Goal: Task Accomplishment & Management: Use online tool/utility

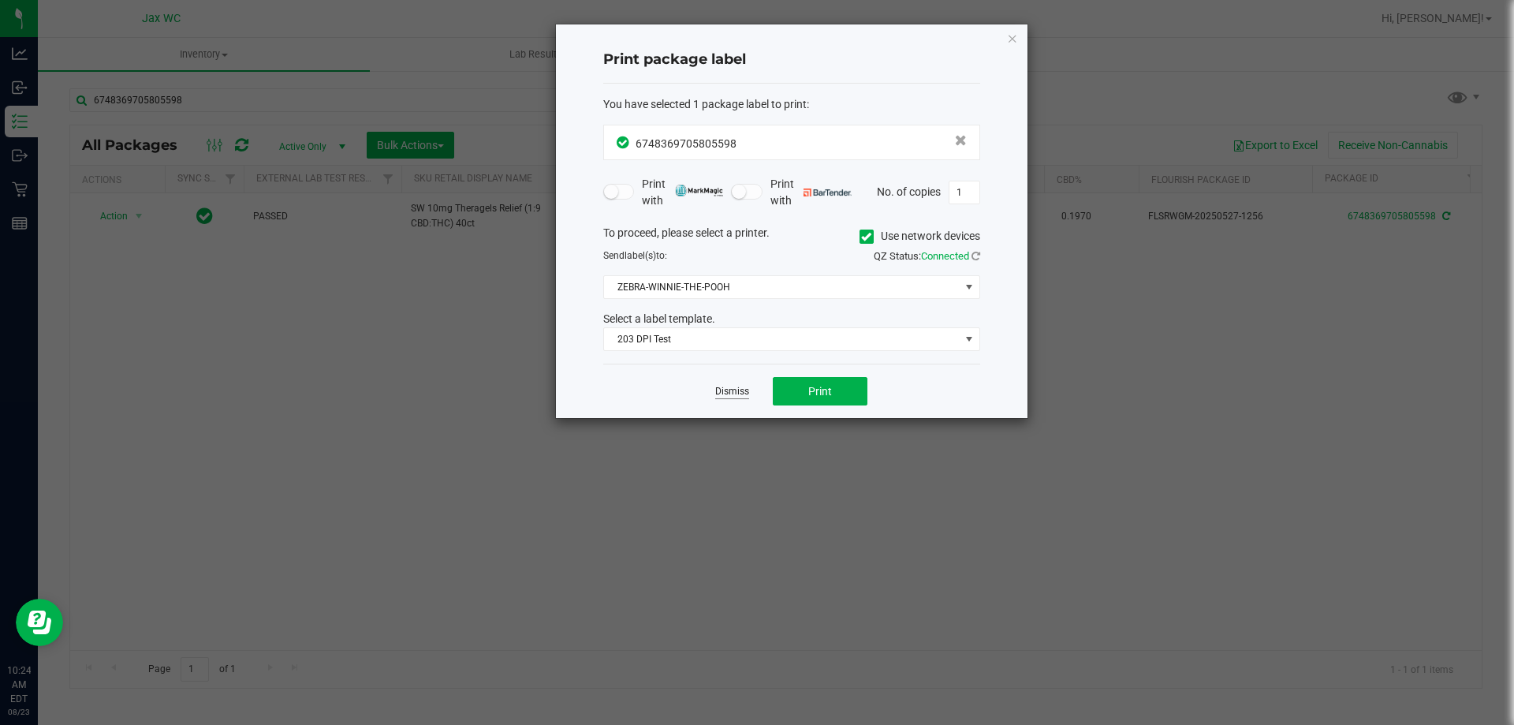
click at [724, 396] on link "Dismiss" at bounding box center [732, 391] width 34 height 13
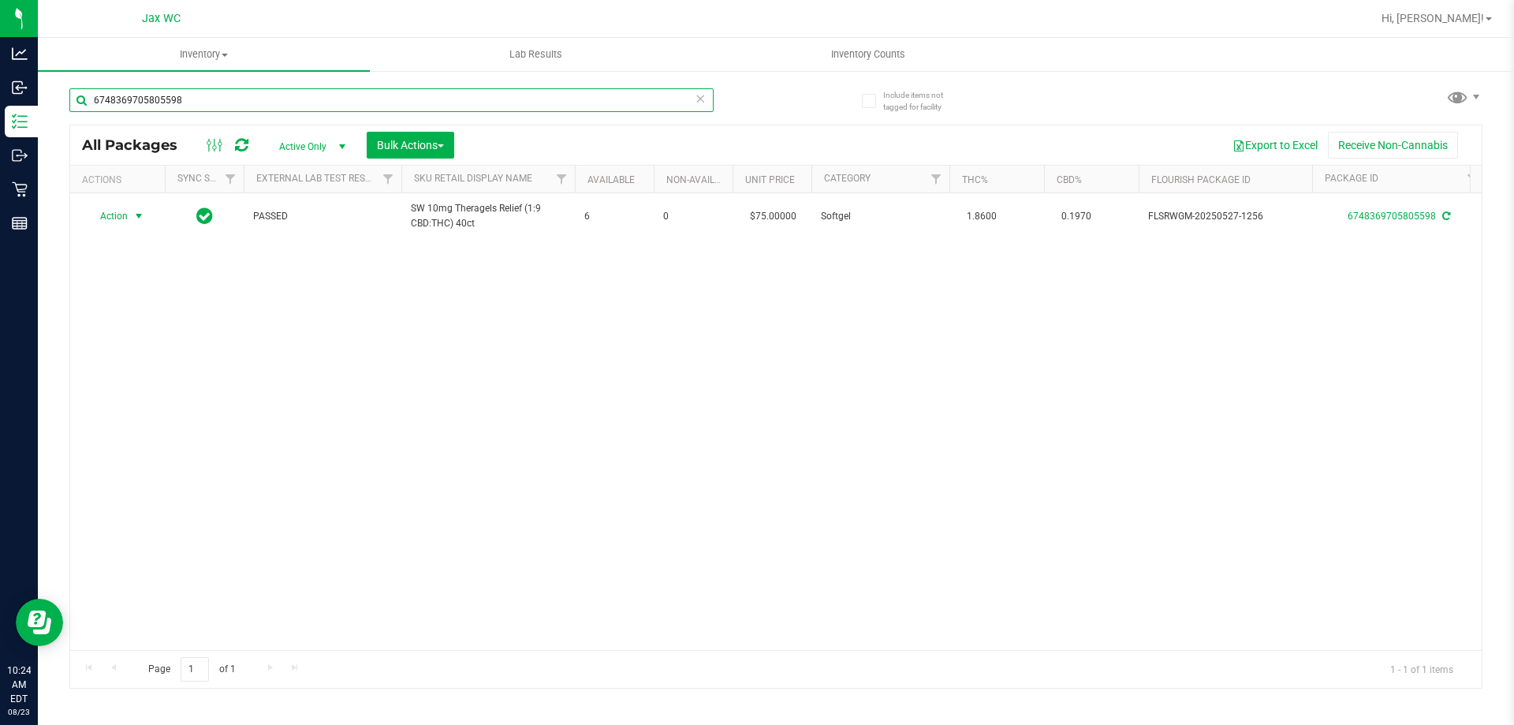
click at [323, 97] on input "6748369705805598" at bounding box center [391, 100] width 644 height 24
click at [325, 106] on input "6748369705805598" at bounding box center [391, 100] width 644 height 24
click at [326, 106] on input "6748369705805598" at bounding box center [391, 100] width 644 height 24
type input "0333745929117237"
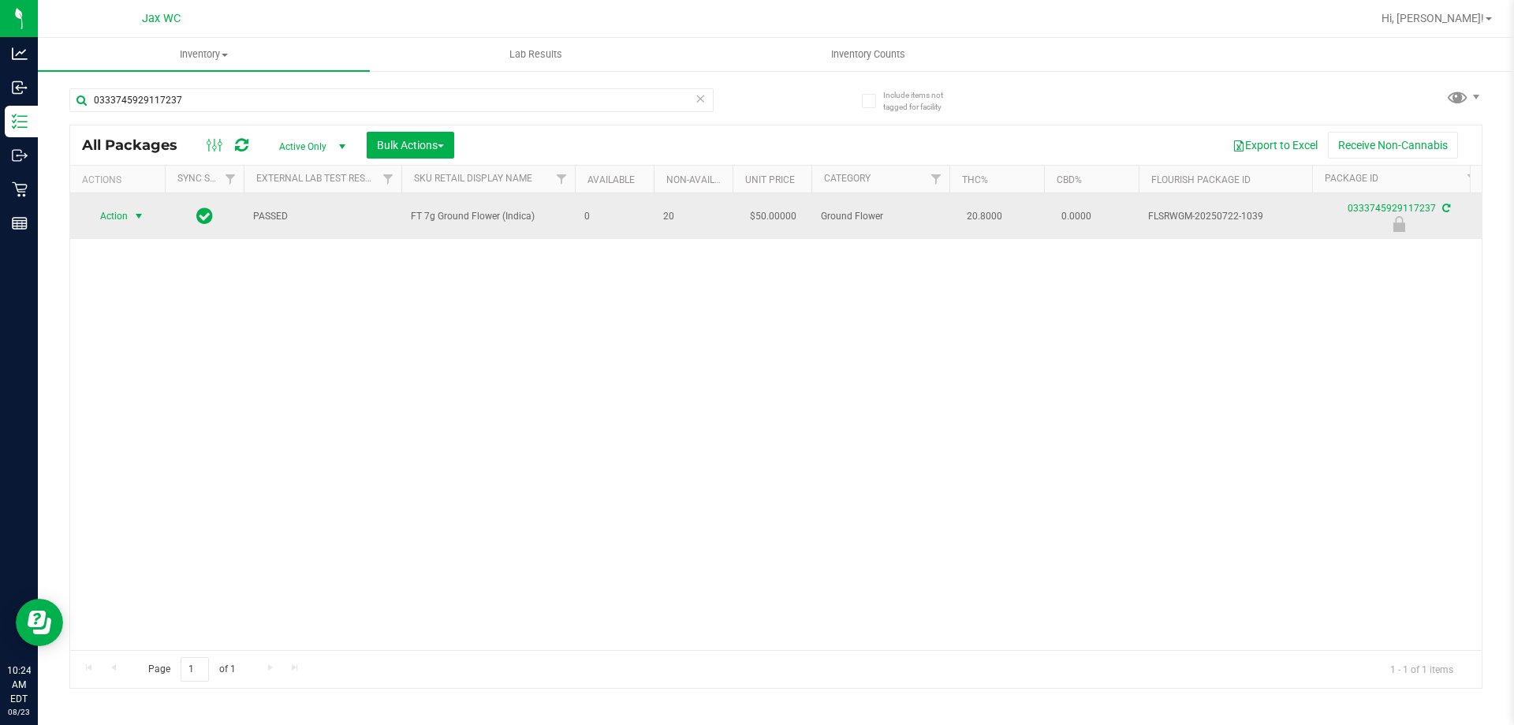
click at [112, 211] on span "Action" at bounding box center [107, 216] width 43 height 22
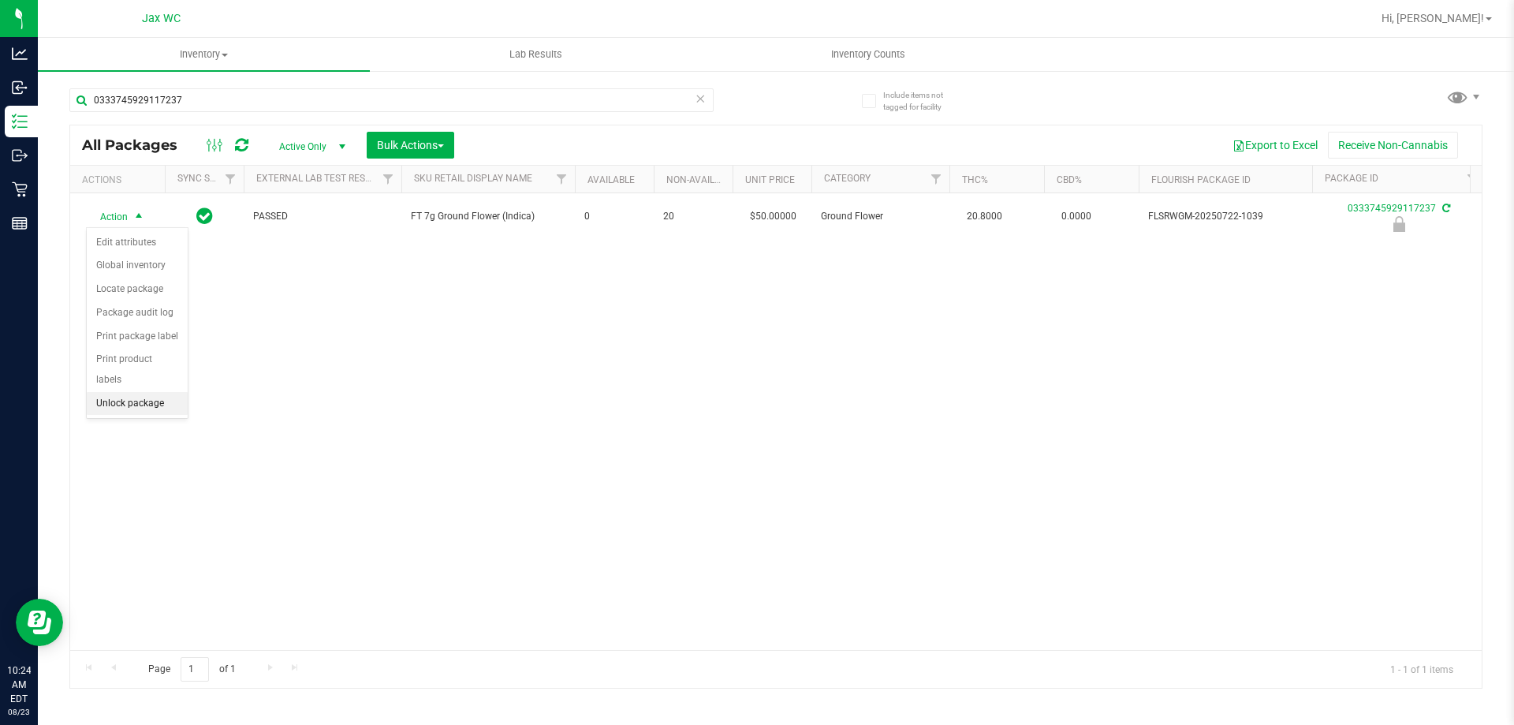
click at [169, 392] on li "Unlock package" at bounding box center [137, 404] width 101 height 24
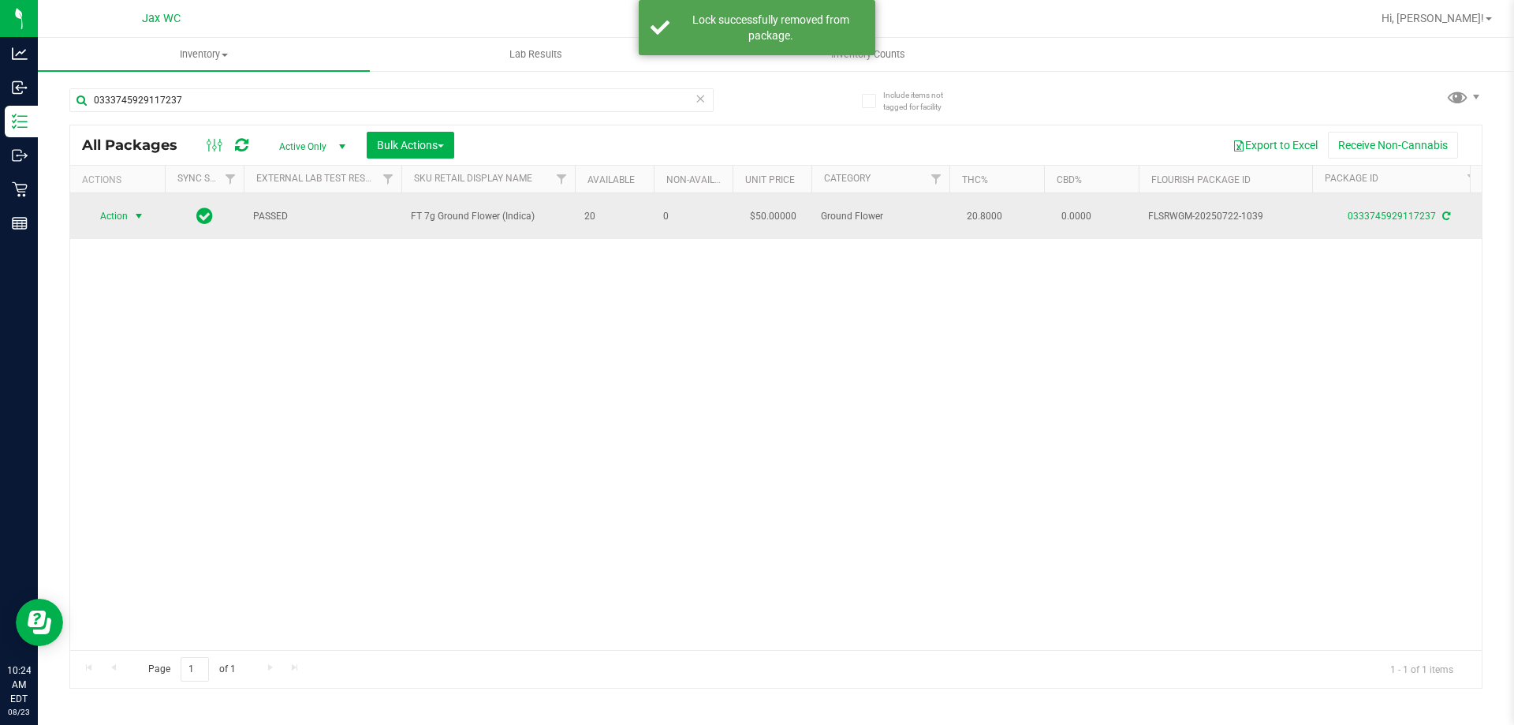
click at [120, 214] on span "Action" at bounding box center [107, 216] width 43 height 22
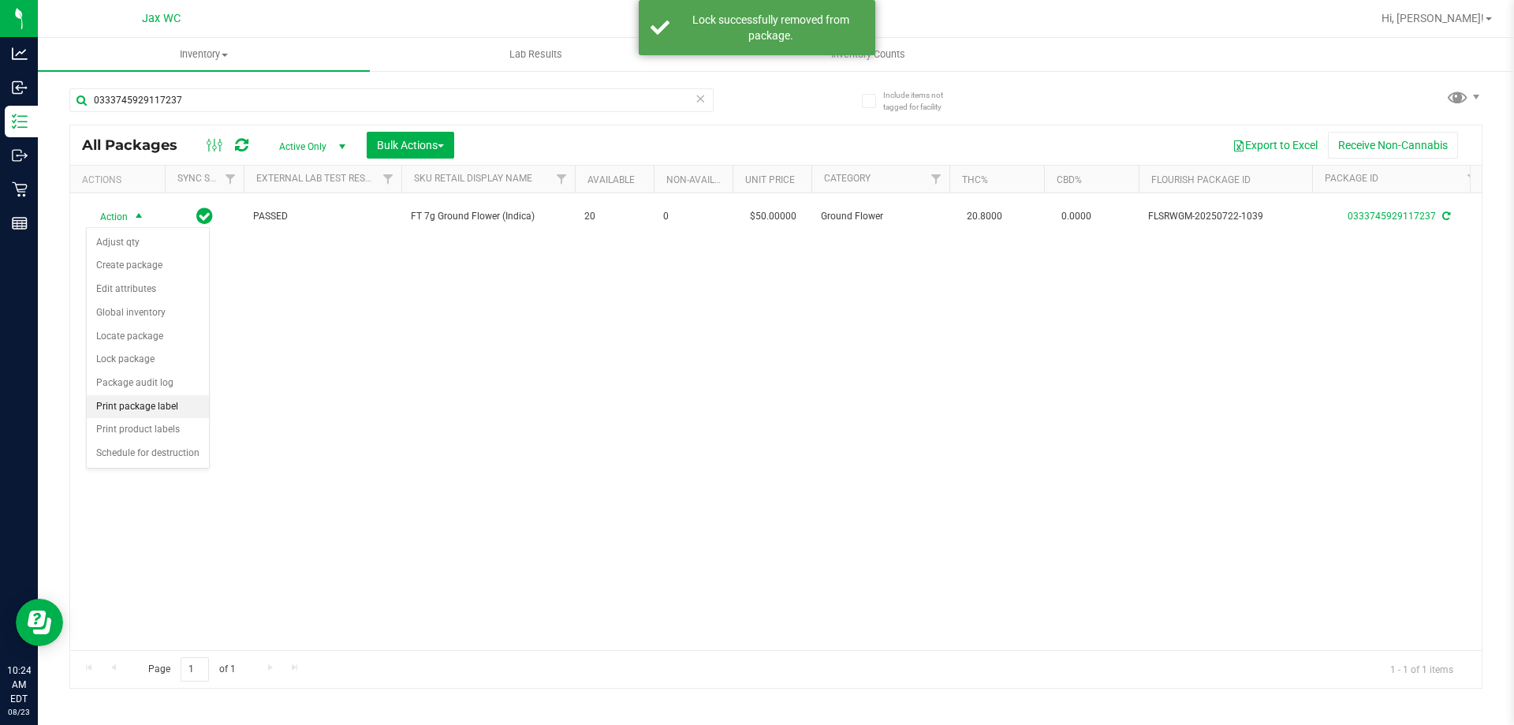
click at [179, 402] on li "Print package label" at bounding box center [148, 407] width 122 height 24
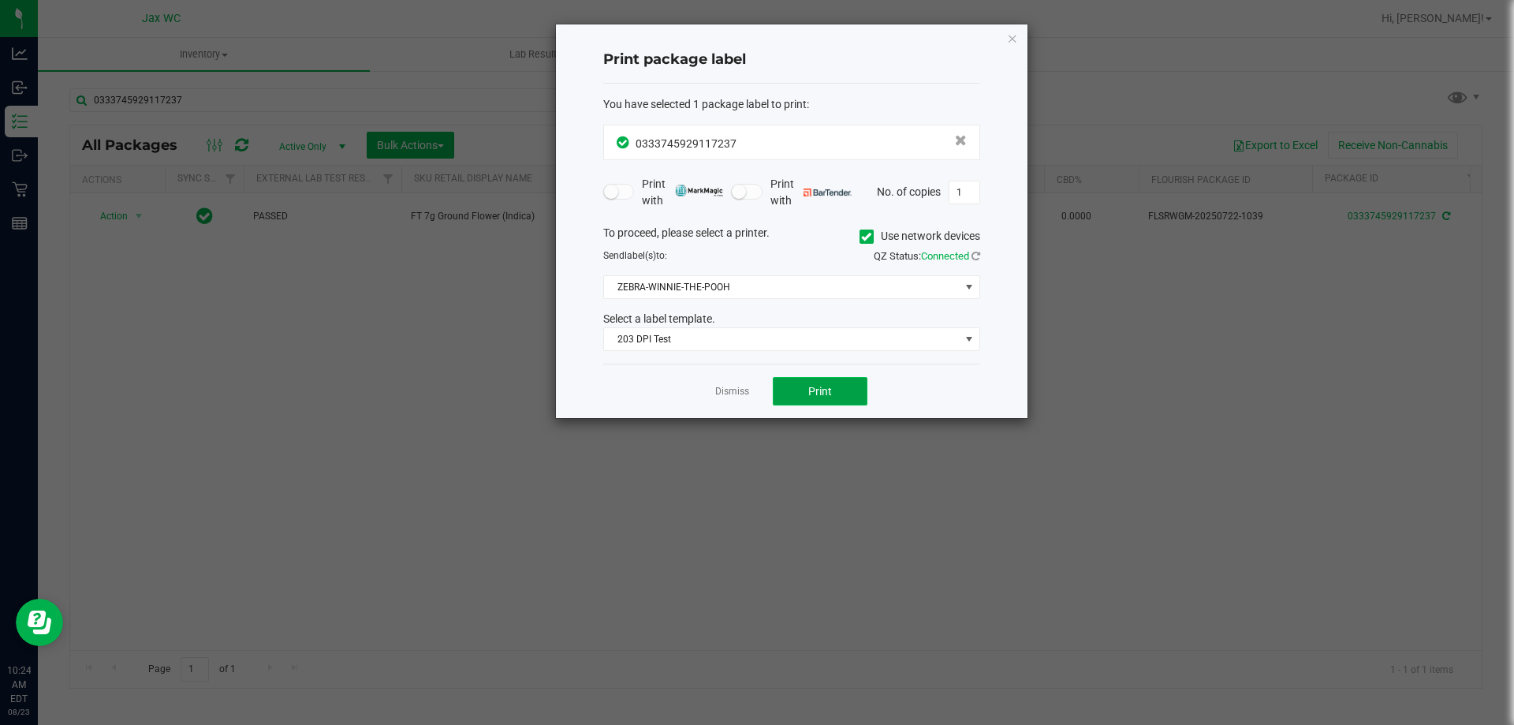
click at [819, 390] on span "Print" at bounding box center [820, 391] width 24 height 13
